Goal: Task Accomplishment & Management: Manage account settings

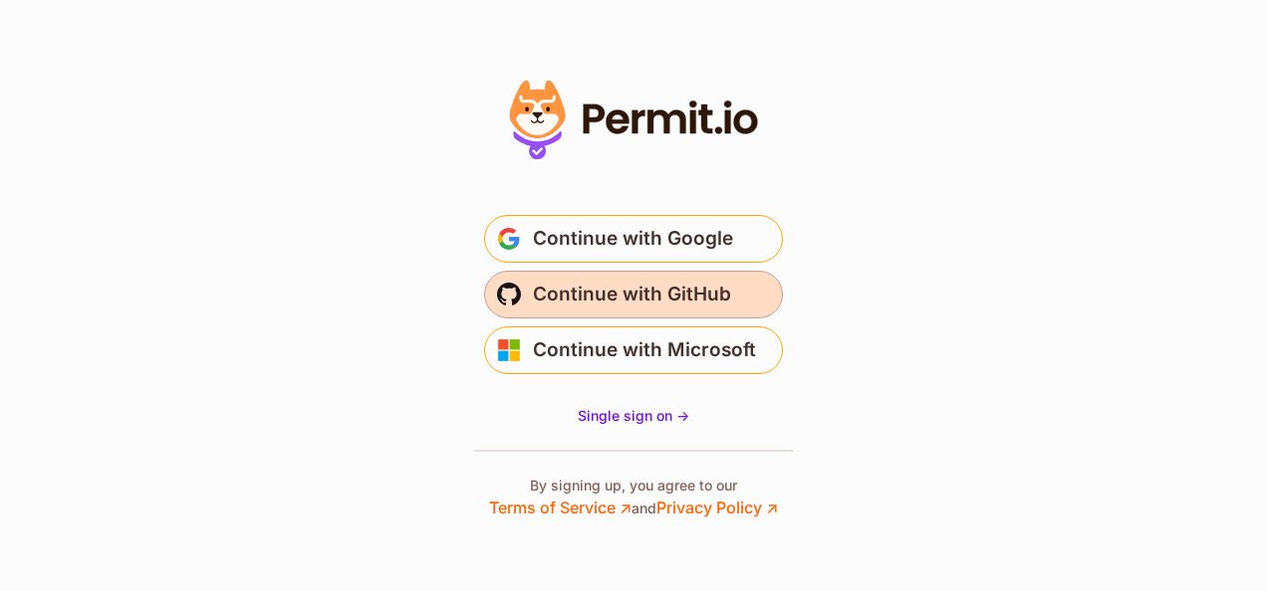
drag, startPoint x: 0, startPoint y: 0, endPoint x: 678, endPoint y: 315, distance: 747.5
click at [678, 315] on button "Continue with GitHub" at bounding box center [633, 295] width 299 height 48
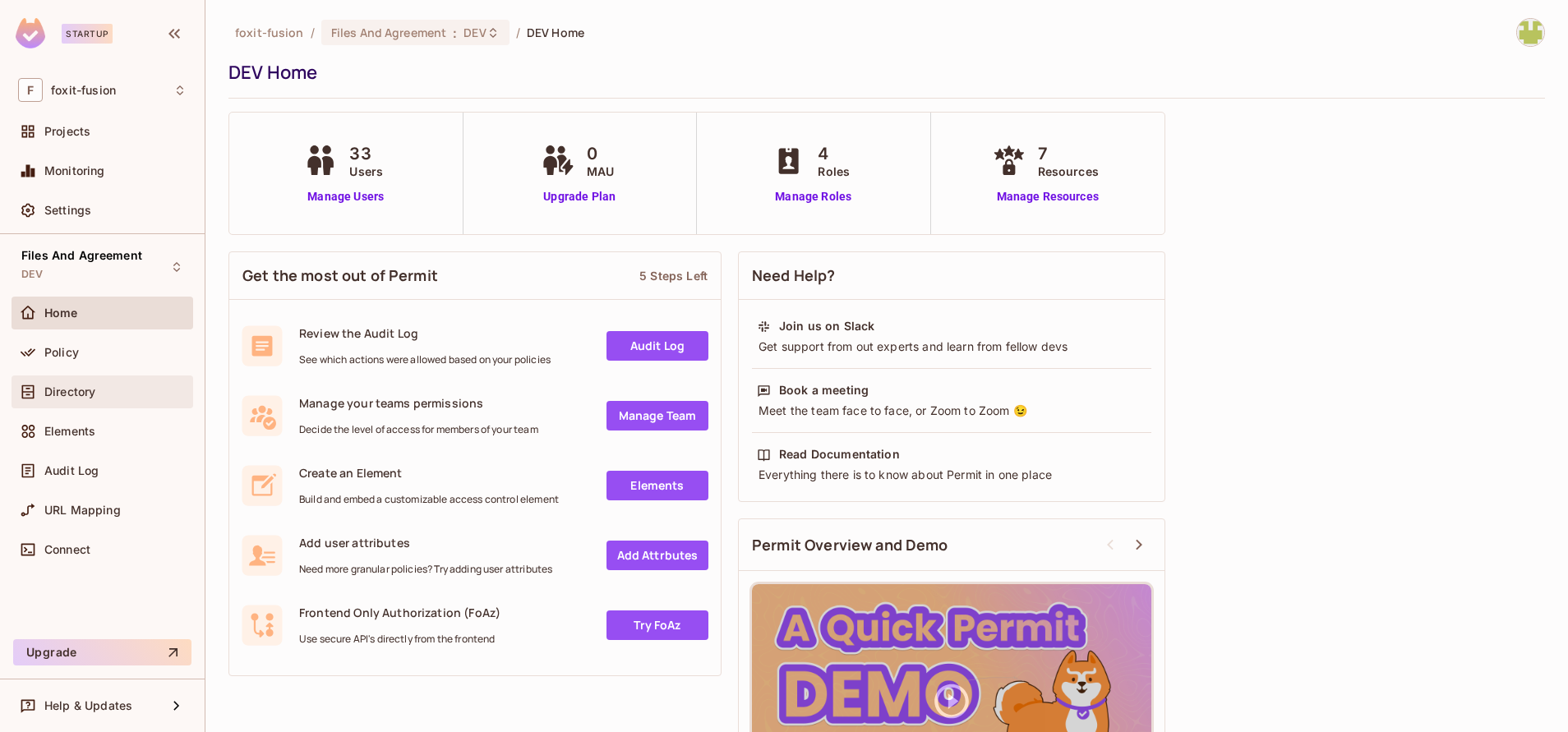
click at [72, 398] on span "Directory" at bounding box center [70, 392] width 51 height 13
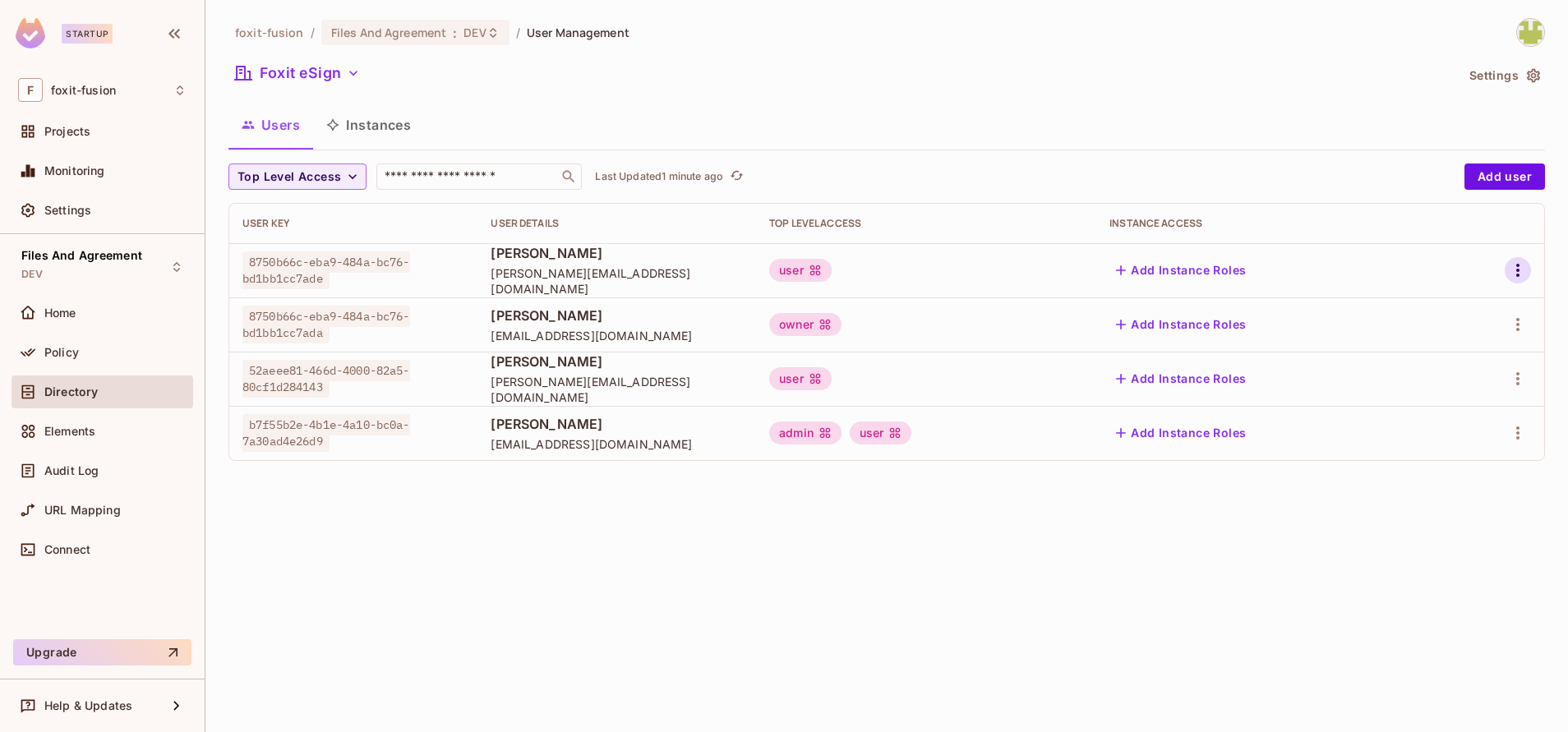
click at [1509, 275] on icon "button" at bounding box center [1518, 271] width 20 height 20
click at [1429, 319] on span "Edit" at bounding box center [1431, 308] width 32 height 26
click at [1519, 269] on icon "button" at bounding box center [1518, 271] width 20 height 20
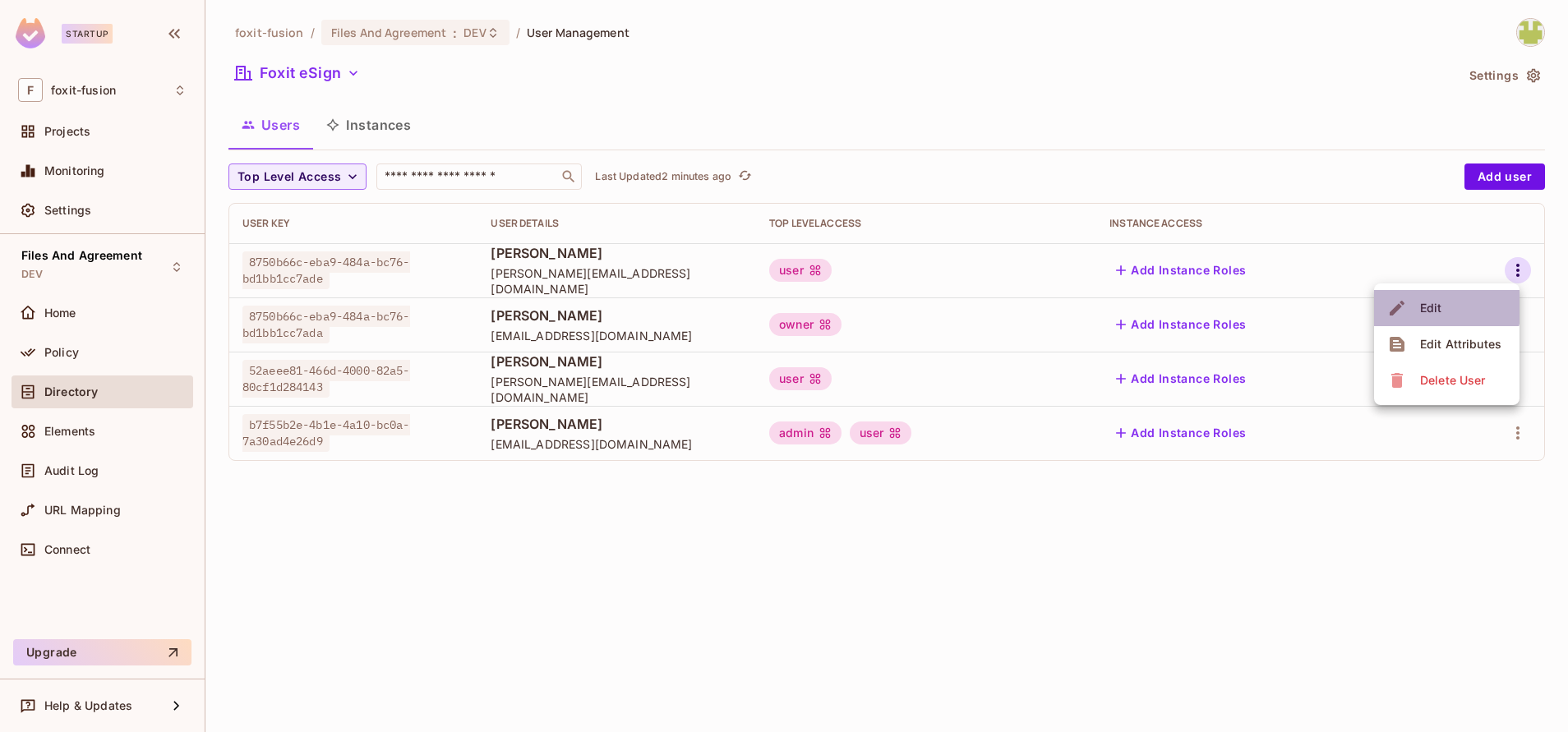
click at [1435, 303] on div "Edit" at bounding box center [1431, 308] width 22 height 17
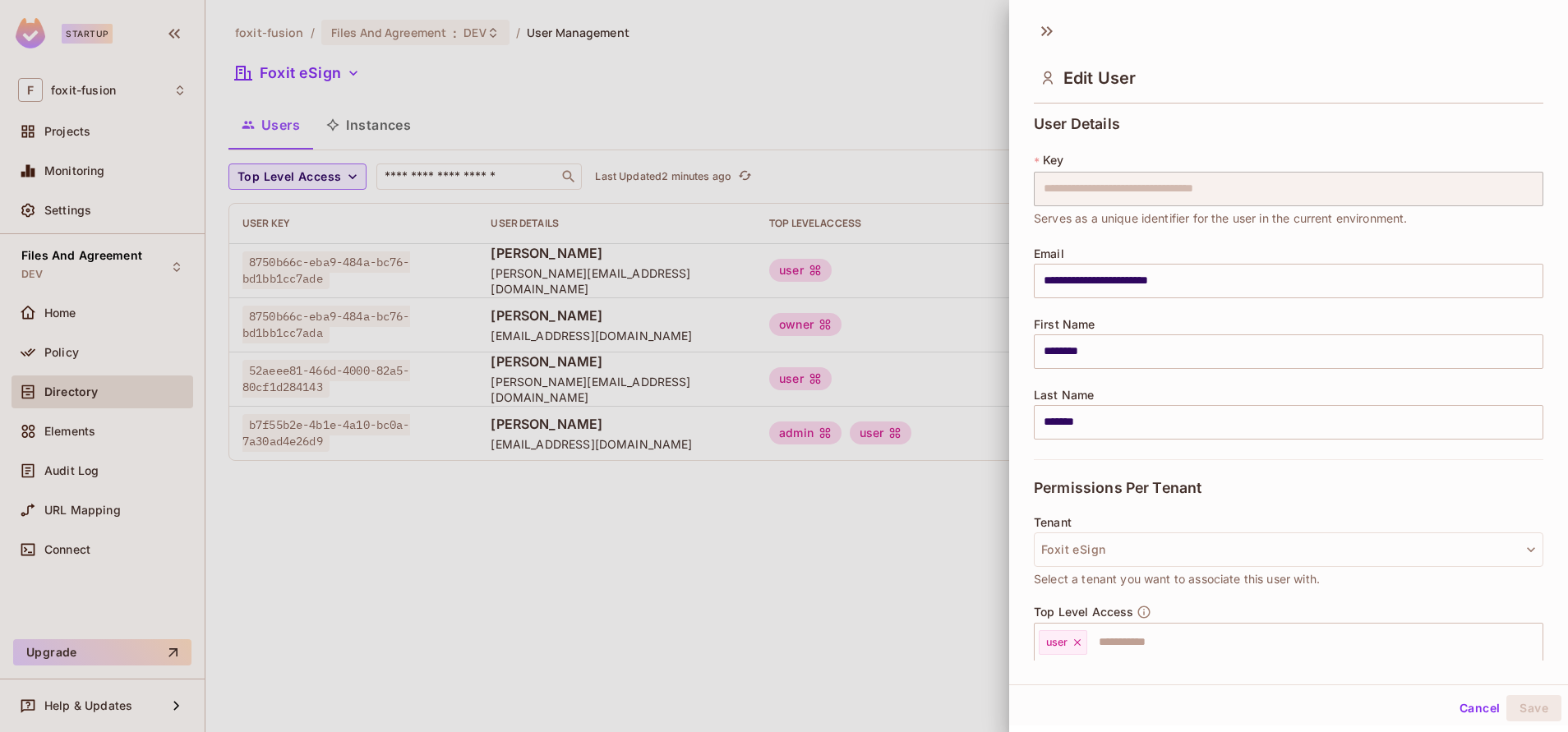
click at [996, 187] on div "**********" at bounding box center [784, 366] width 1568 height 732
drag, startPoint x: 996, startPoint y: 187, endPoint x: 734, endPoint y: 196, distance: 262.2
click at [734, 196] on div at bounding box center [784, 366] width 1568 height 732
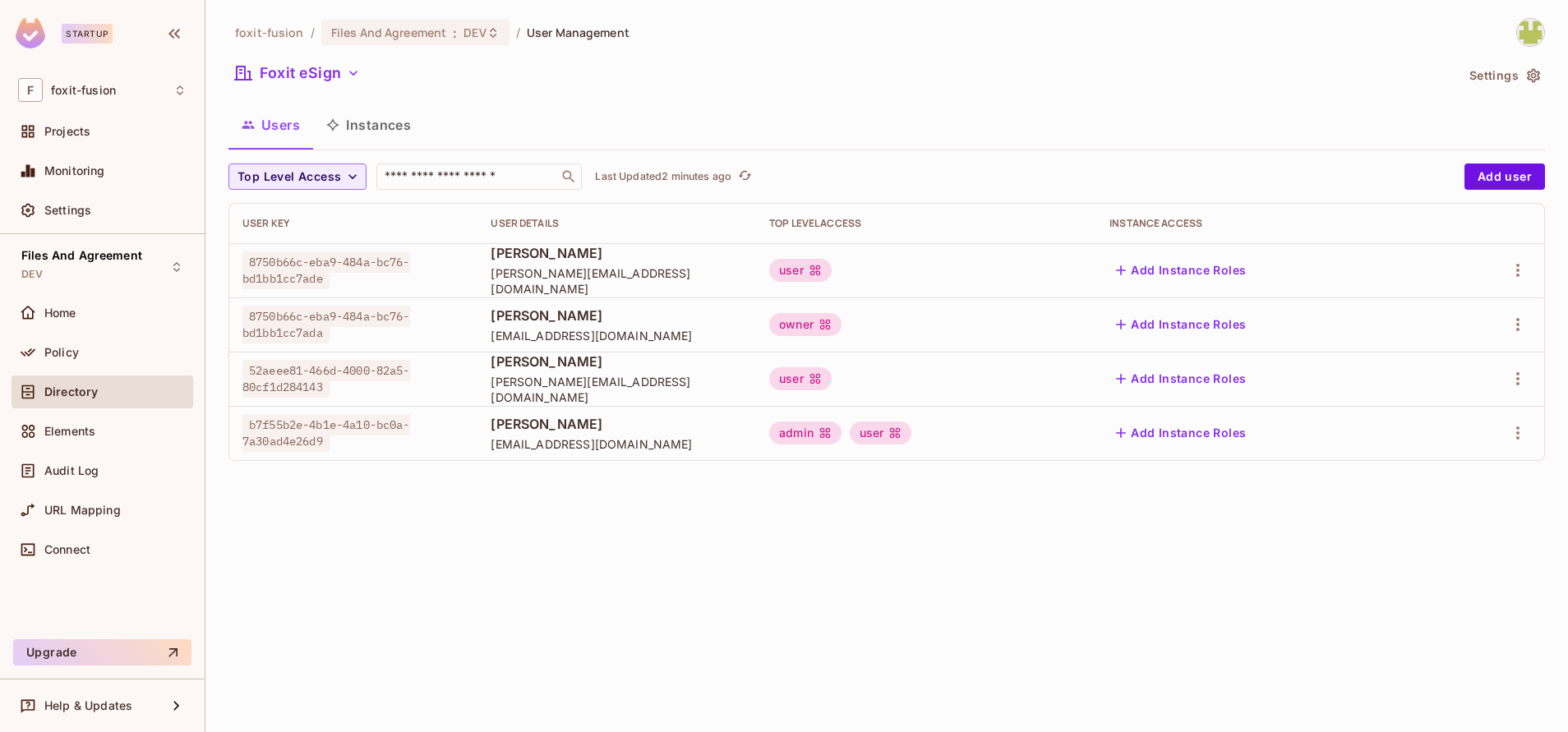
click at [87, 392] on span "Directory" at bounding box center [71, 392] width 54 height 13
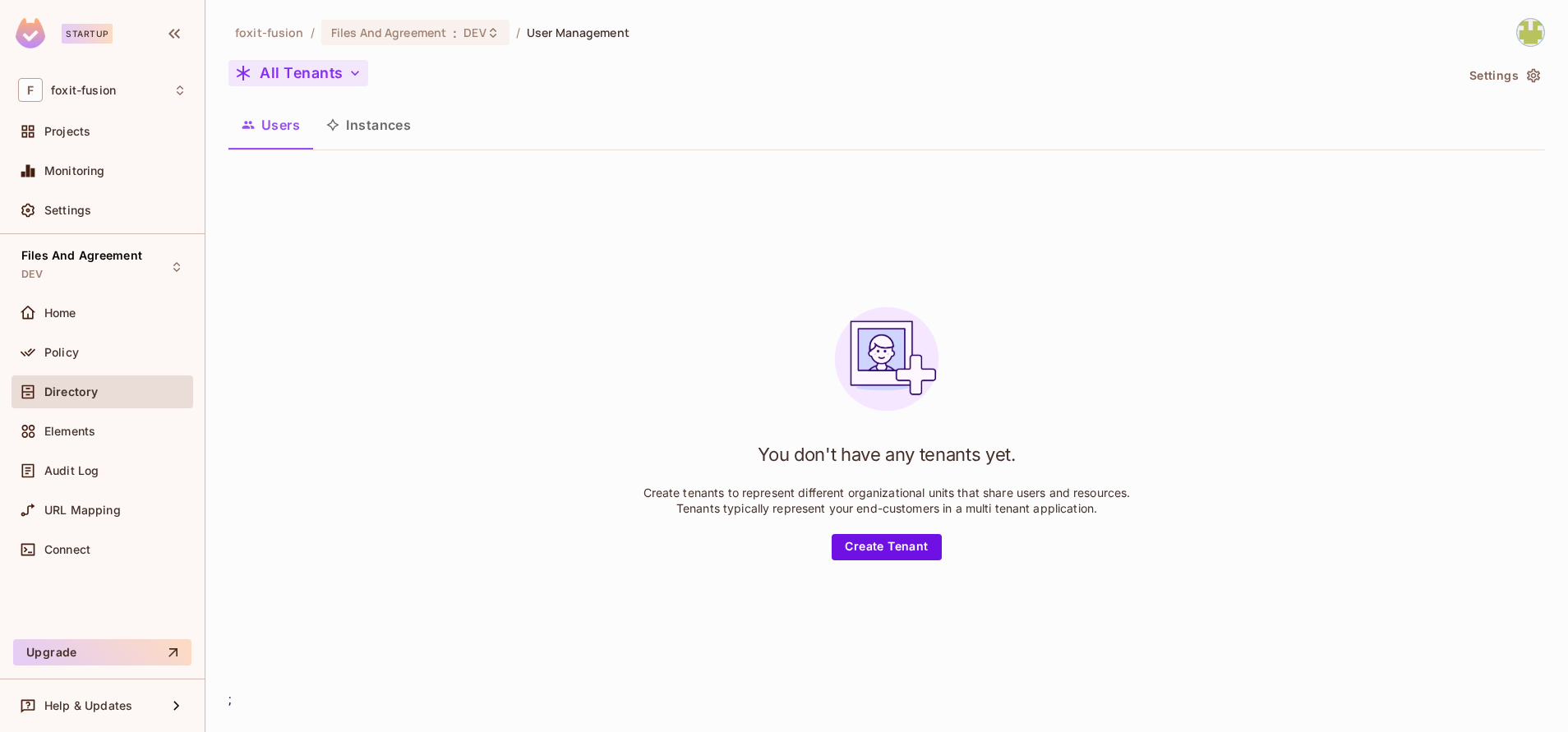
click at [303, 68] on button "All Tenants" at bounding box center [298, 73] width 139 height 26
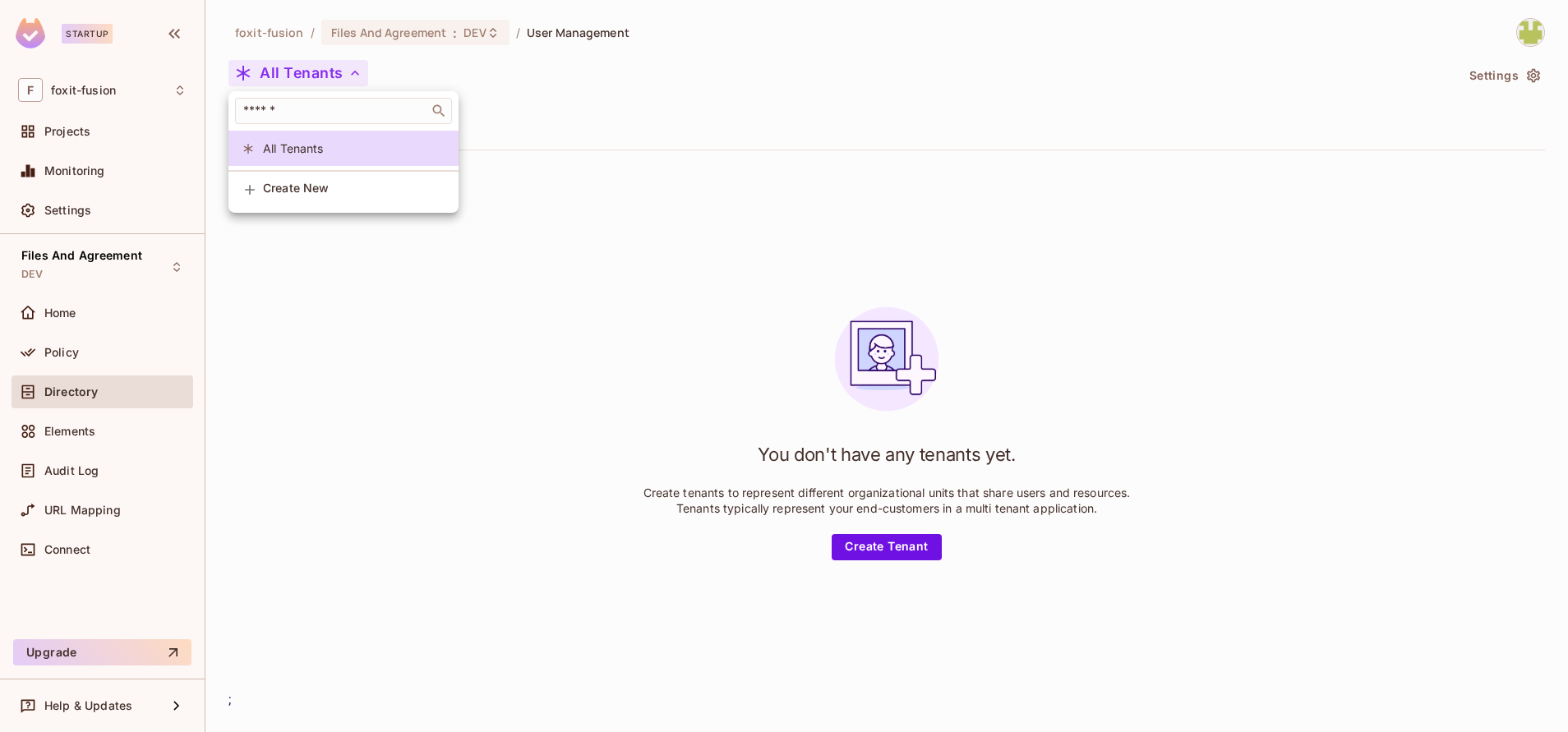
click at [688, 316] on div at bounding box center [784, 366] width 1568 height 732
